Goal: Task Accomplishment & Management: Use online tool/utility

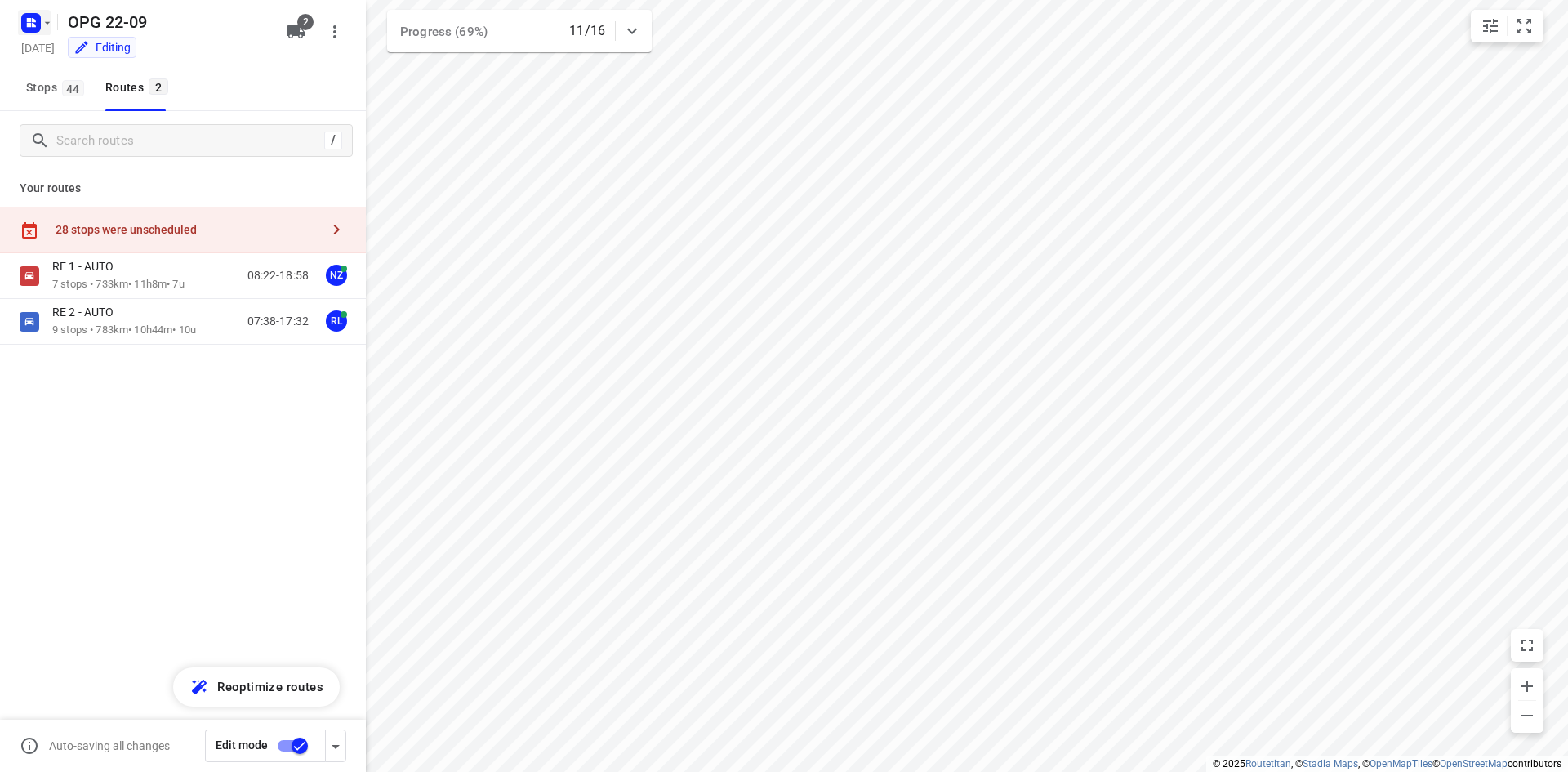
click at [32, 13] on rect "button" at bounding box center [30, 23] width 20 height 20
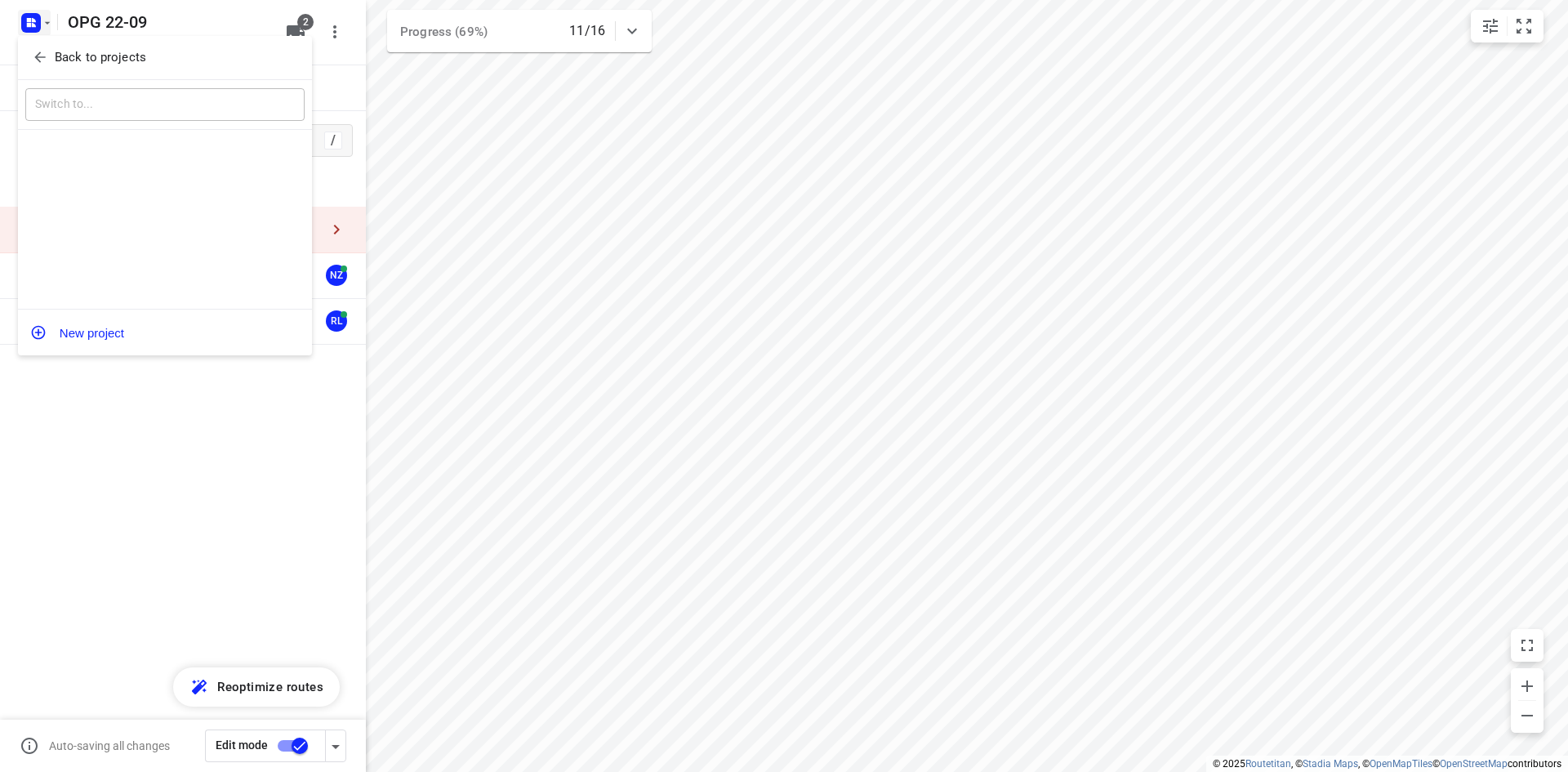
click at [33, 51] on icon "button" at bounding box center [39, 56] width 16 height 16
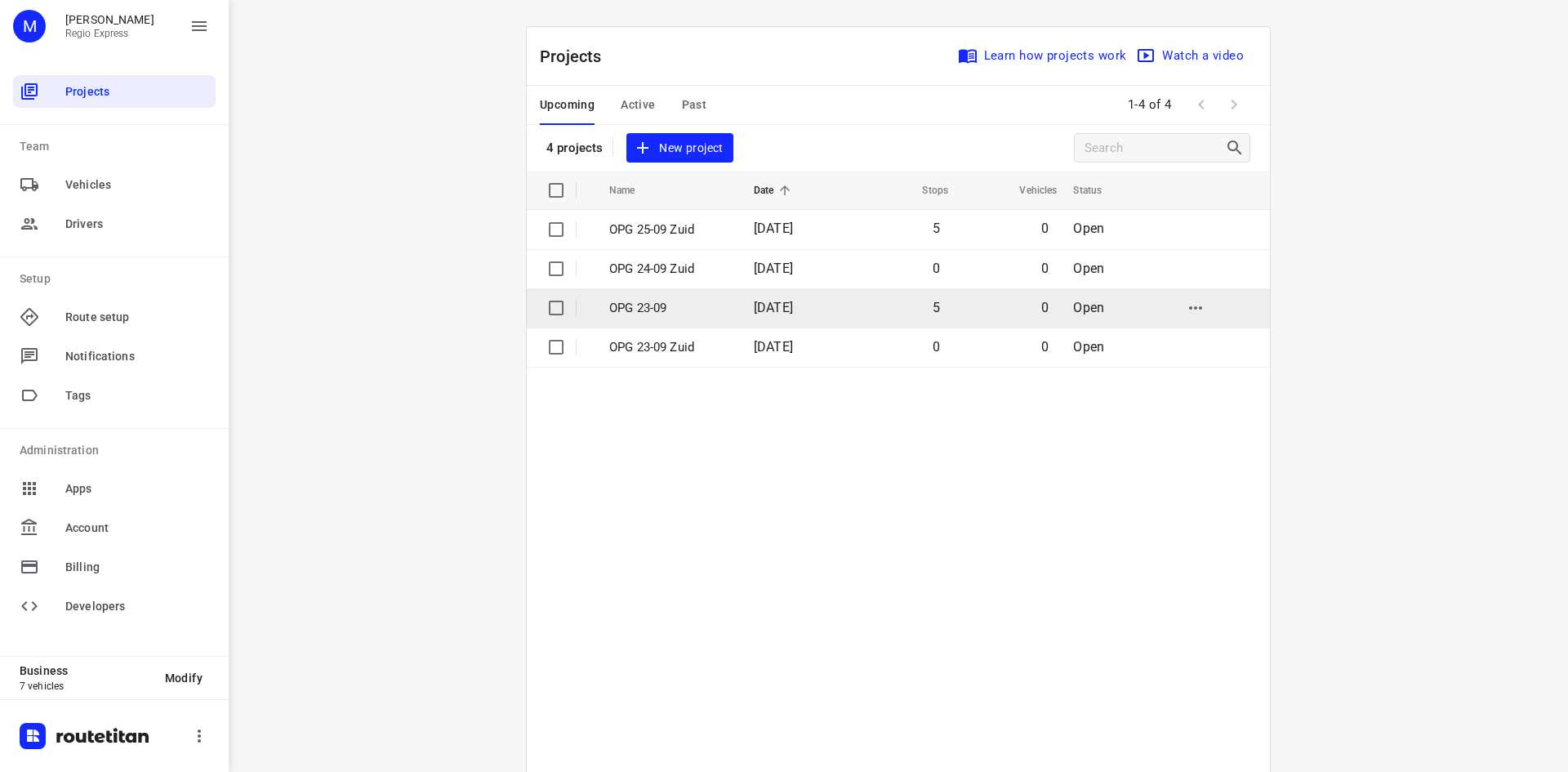
click at [742, 304] on td "[DATE]" at bounding box center [793, 307] width 106 height 39
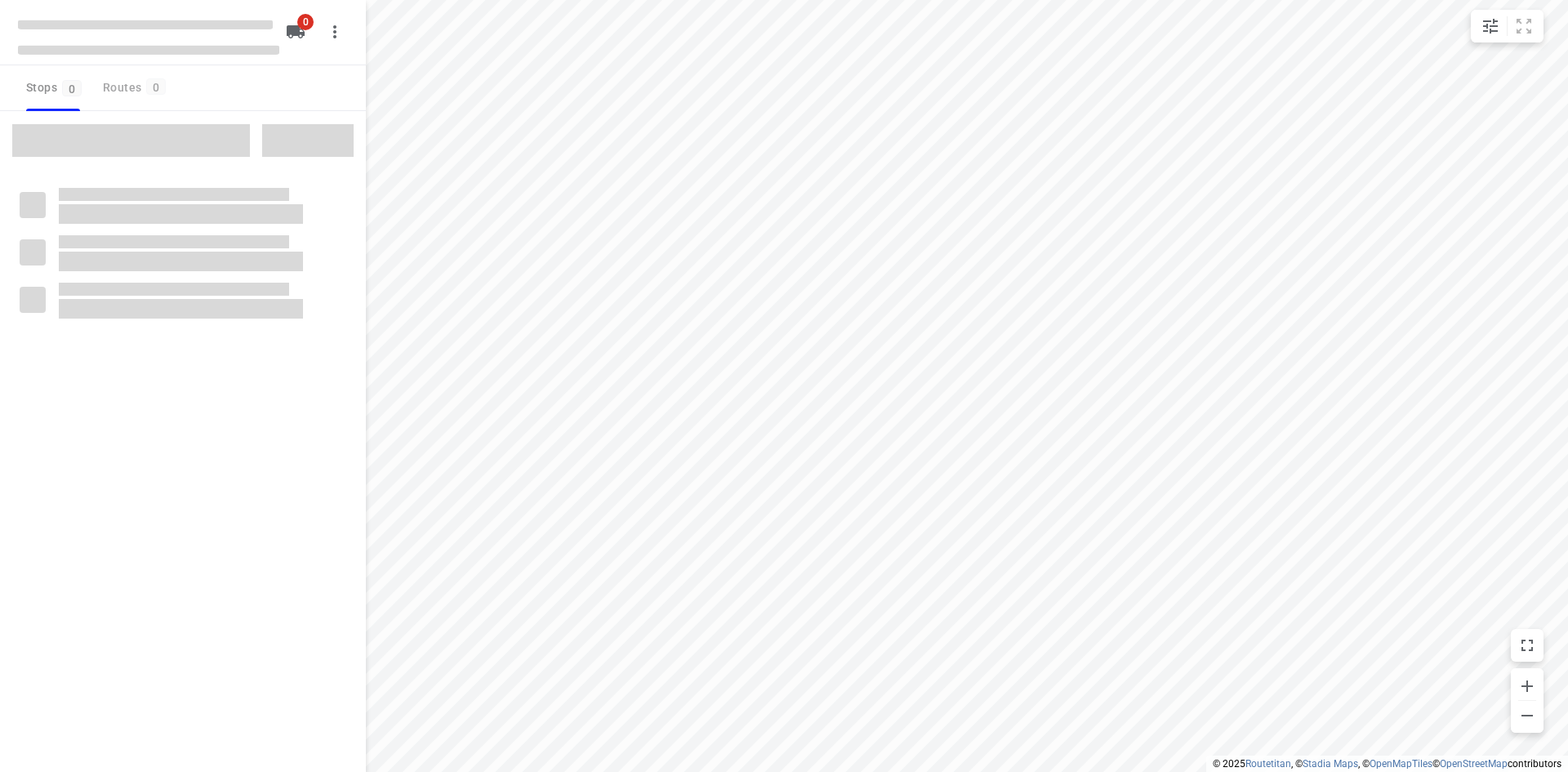
type input "distance"
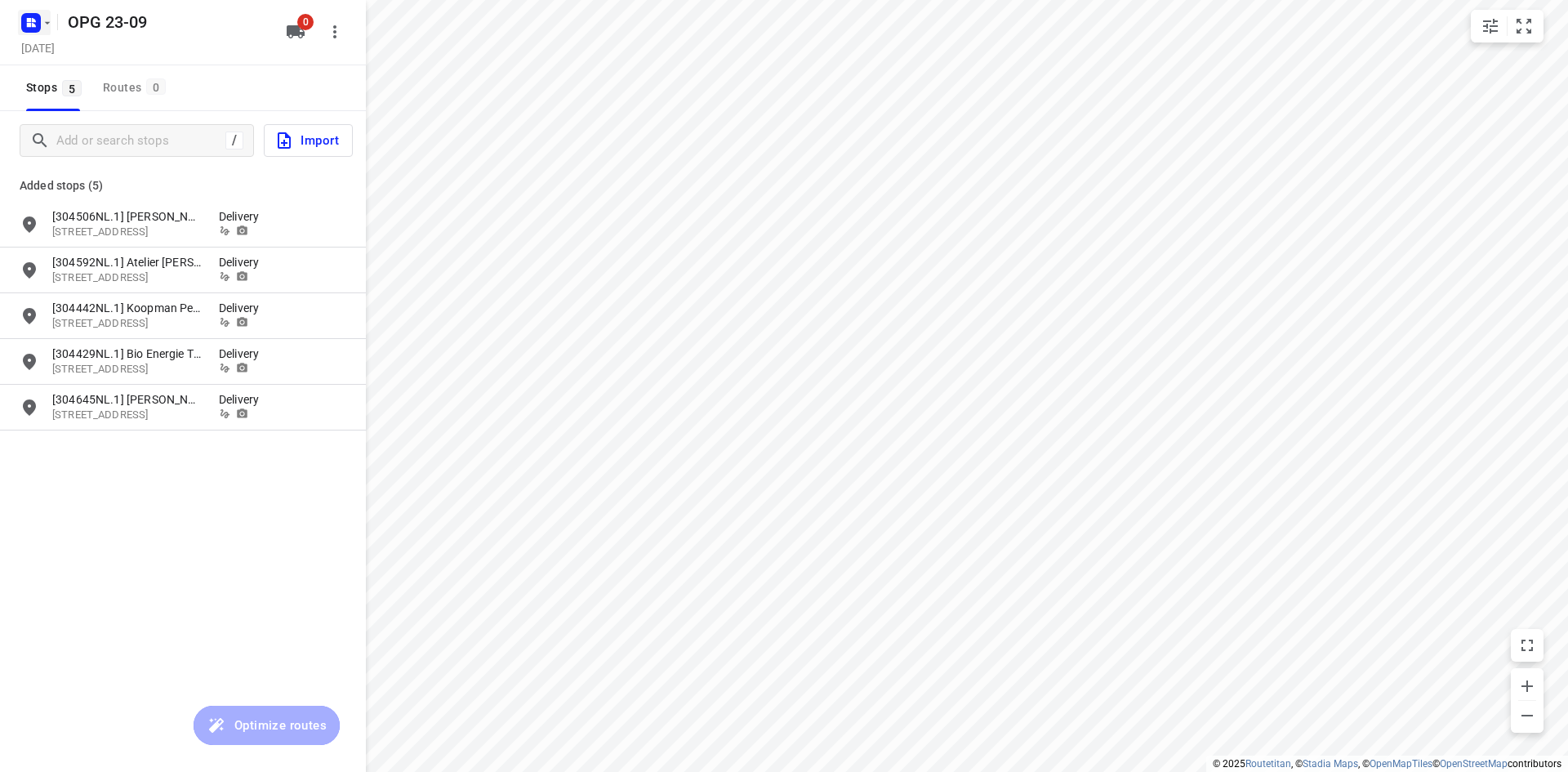
click at [24, 26] on rect "button" at bounding box center [30, 23] width 20 height 20
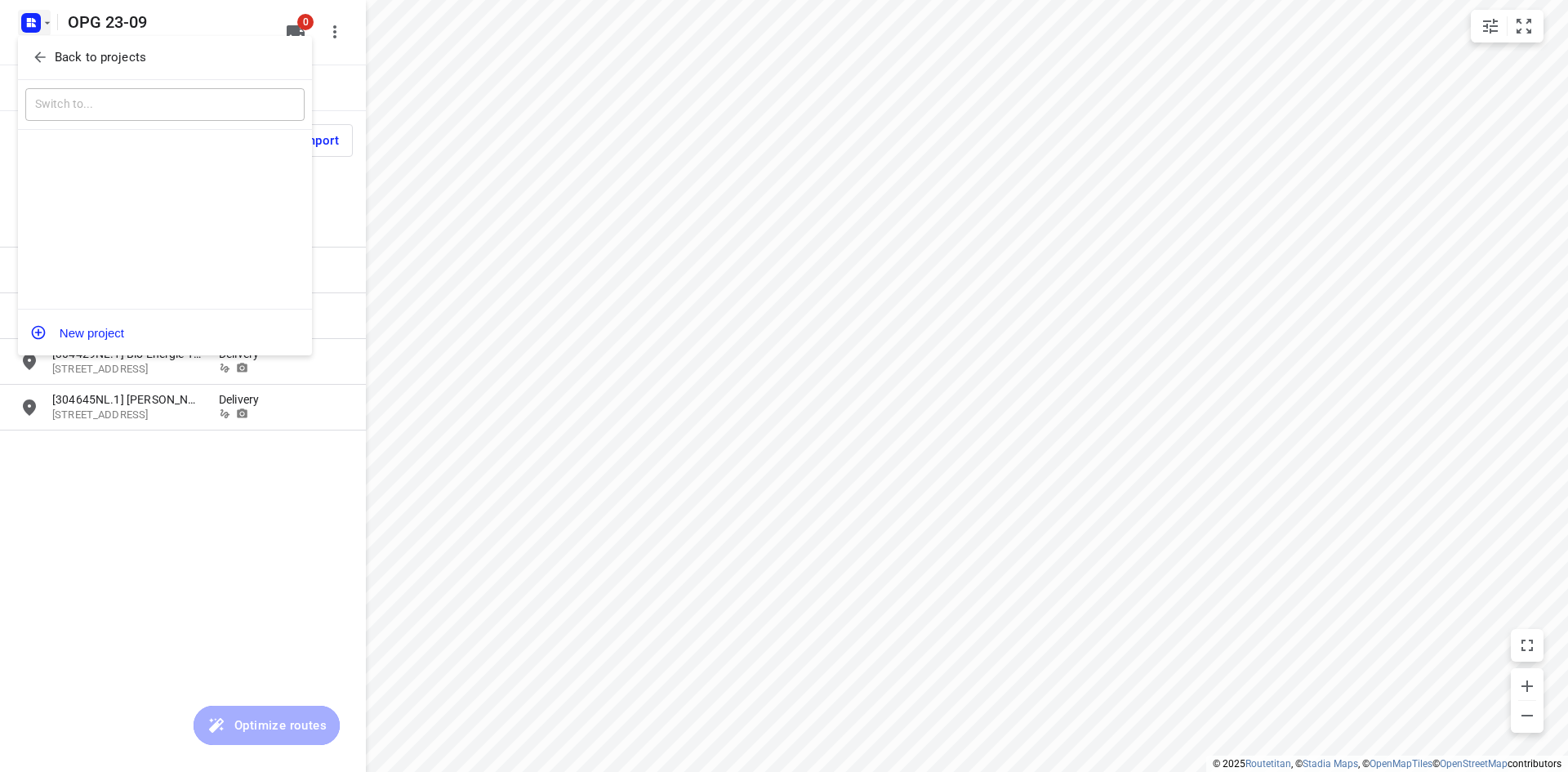
click at [24, 55] on div "Back to projects" at bounding box center [165, 58] width 294 height 44
click at [44, 56] on icon "button" at bounding box center [39, 56] width 16 height 16
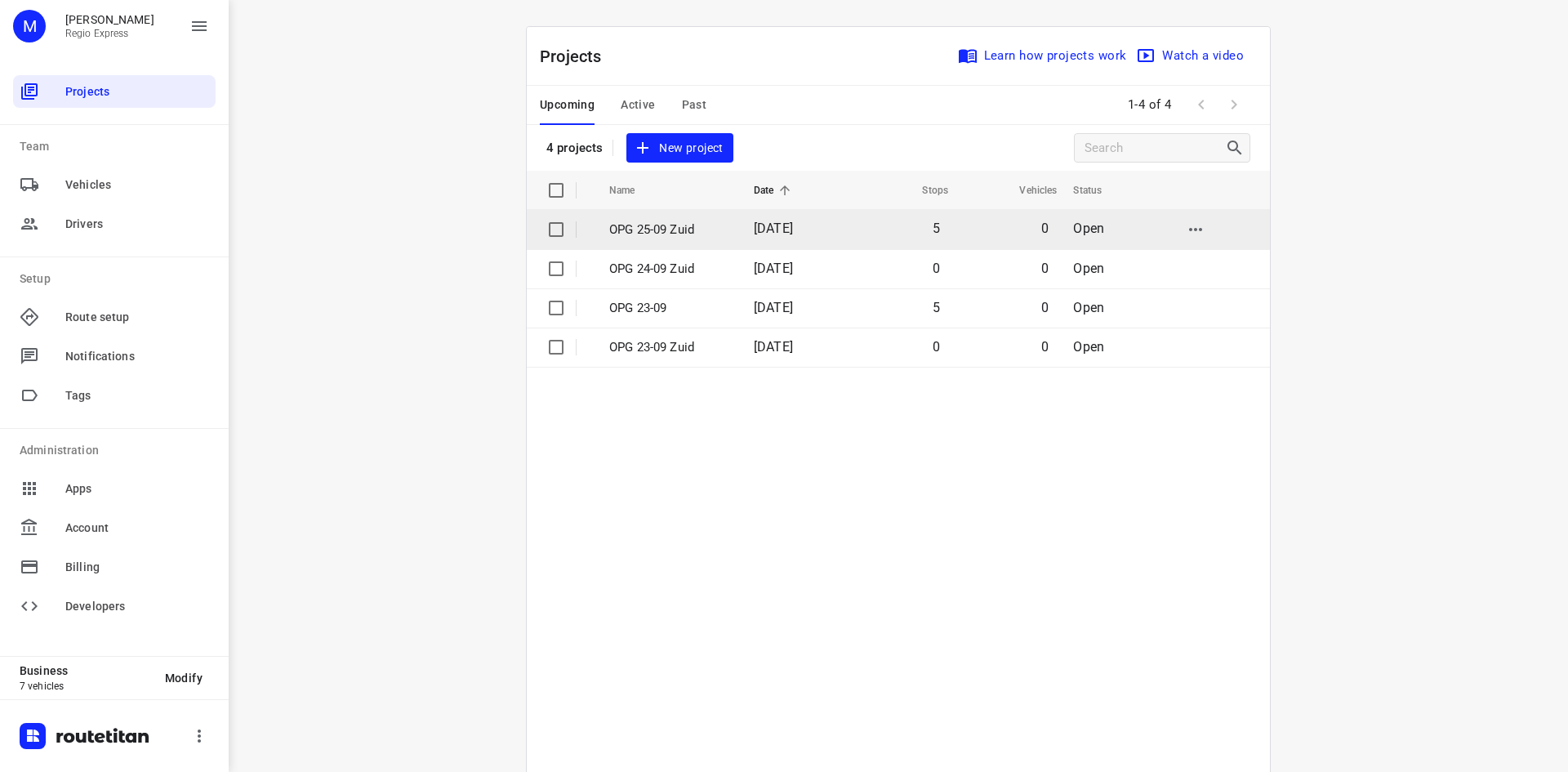
click at [686, 215] on td "OPG 25-09 Zuid" at bounding box center [666, 229] width 147 height 39
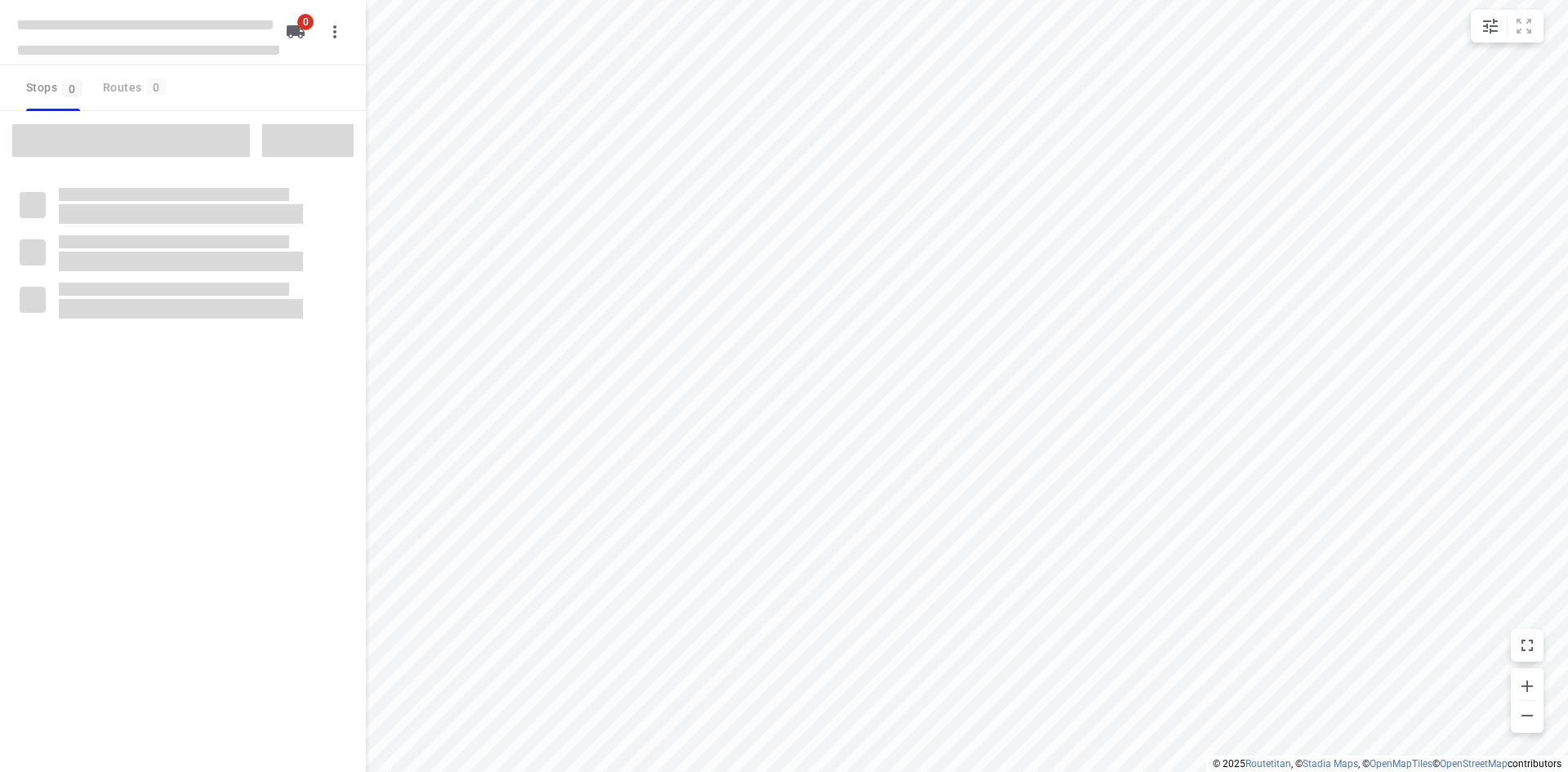
type input "distance"
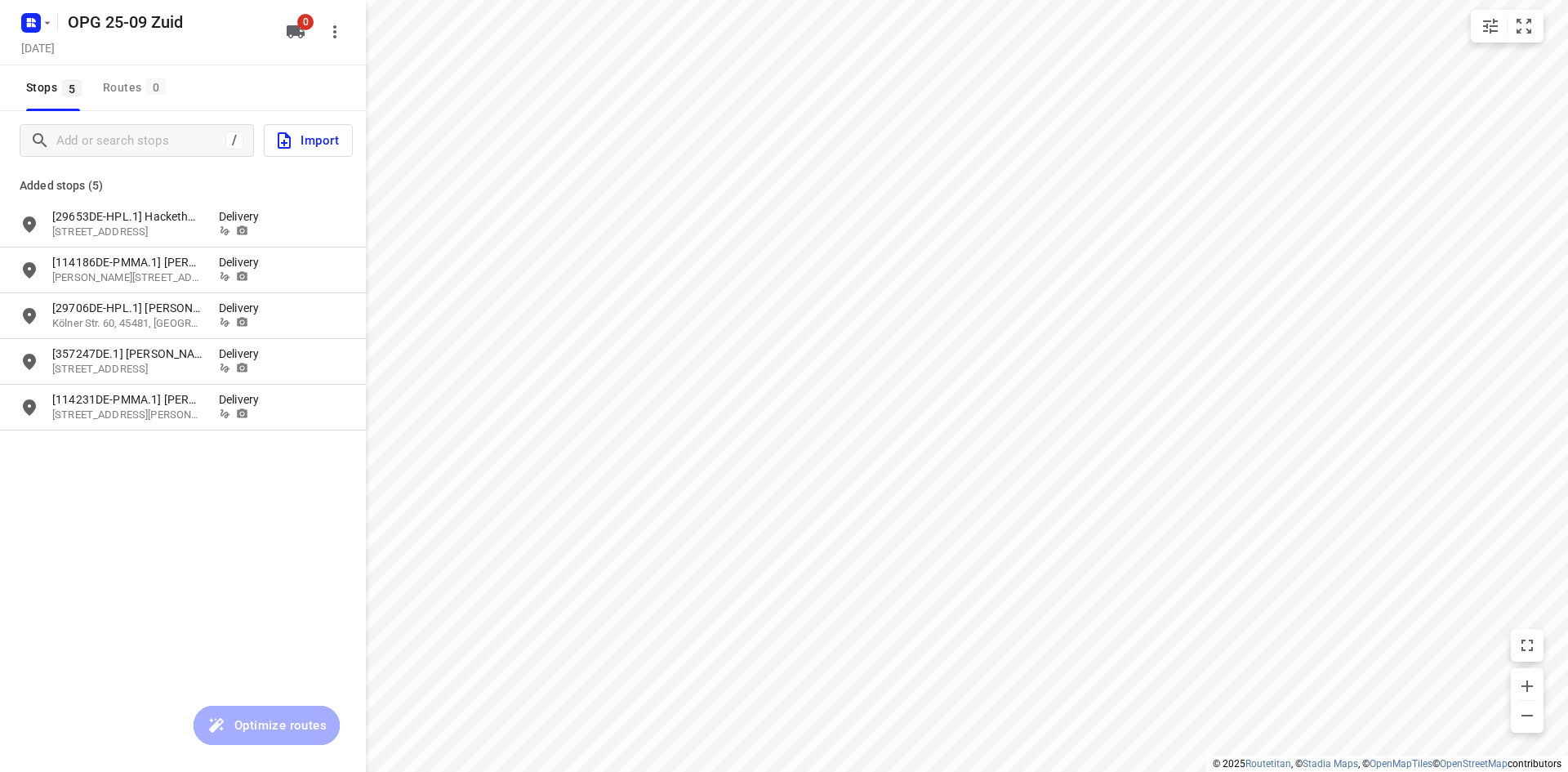
click at [10, 31] on div "OPG 25-09 Zuid [DATE] 0" at bounding box center [183, 32] width 366 height 66
click at [37, 28] on rect "button" at bounding box center [30, 23] width 20 height 20
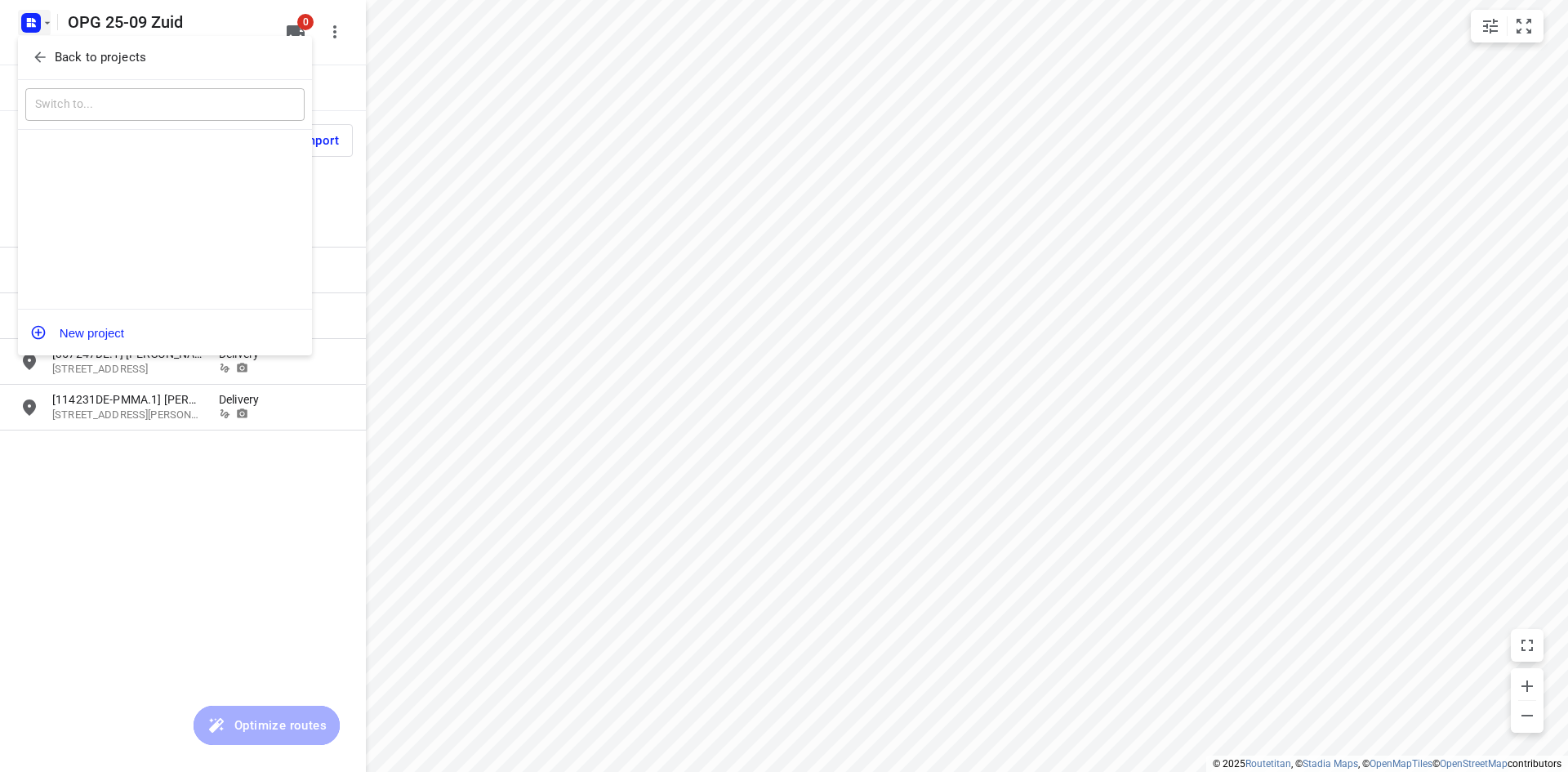
click at [45, 43] on div "Back to projects" at bounding box center [165, 58] width 294 height 44
click at [46, 49] on icon "button" at bounding box center [39, 56] width 16 height 16
